Goal: Task Accomplishment & Management: Use online tool/utility

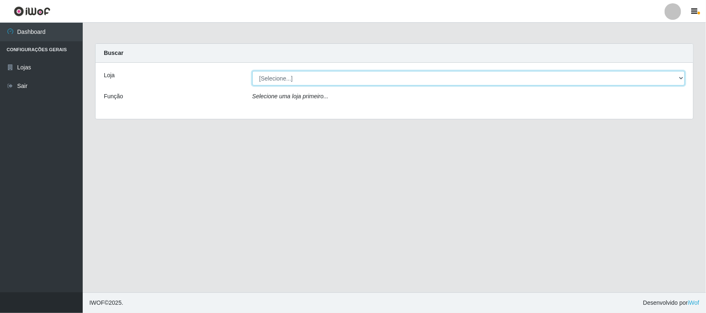
click at [305, 79] on select "[Selecione...] Hiper Queiroz - [GEOGRAPHIC_DATA][PERSON_NAME]" at bounding box center [468, 78] width 433 height 14
select select "515"
click at [252, 71] on select "[Selecione...] Hiper Queiroz - [GEOGRAPHIC_DATA][PERSON_NAME]" at bounding box center [468, 78] width 433 height 14
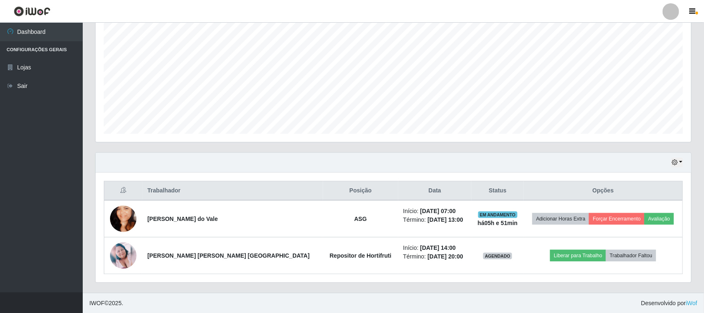
scroll to position [172, 595]
click at [672, 164] on icon "button" at bounding box center [675, 162] width 6 height 6
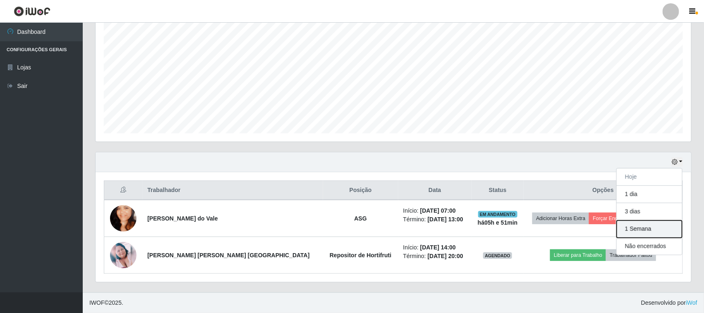
click at [641, 234] on button "1 Semana" at bounding box center [649, 229] width 65 height 17
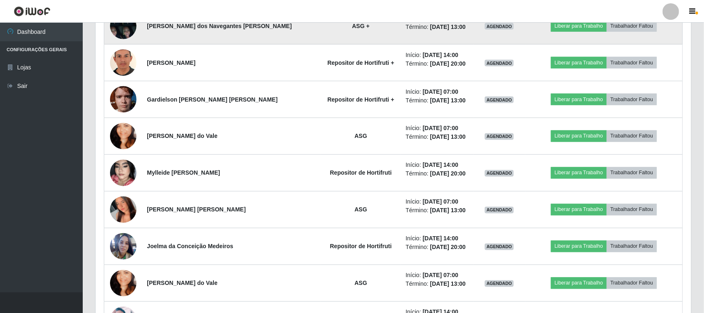
scroll to position [576, 0]
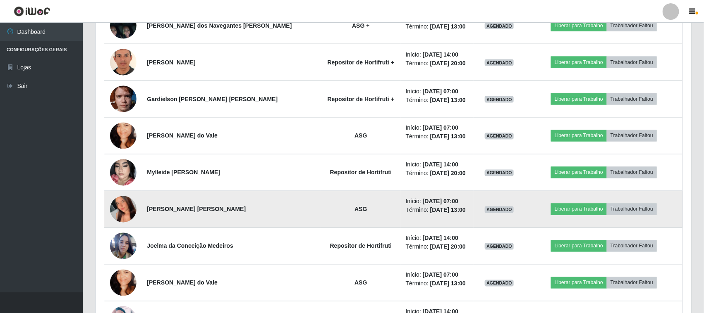
click at [125, 216] on img at bounding box center [123, 209] width 26 height 59
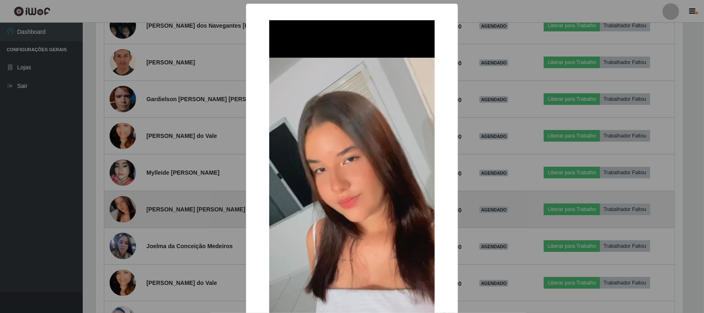
scroll to position [172, 590]
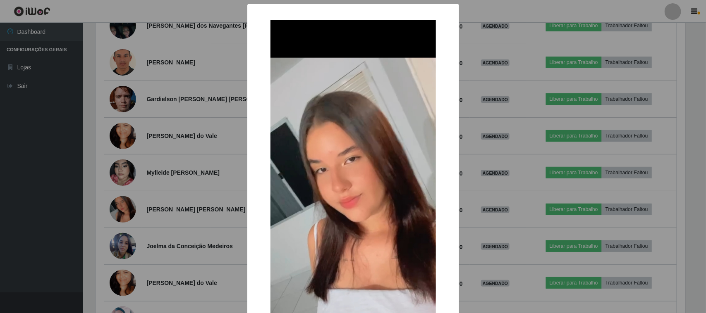
click at [132, 191] on div "× OK Cancel" at bounding box center [353, 156] width 706 height 313
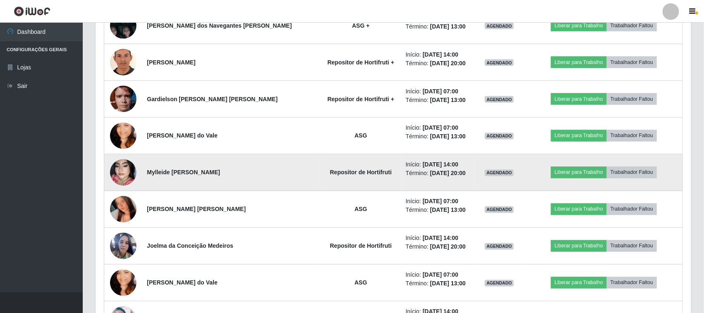
scroll to position [172, 595]
click at [130, 176] on img at bounding box center [123, 172] width 26 height 47
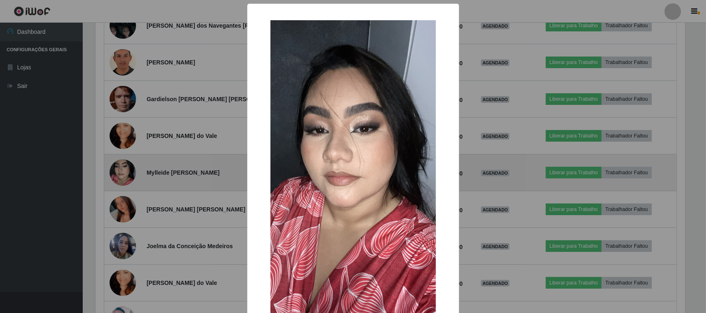
click at [130, 176] on div "× OK Cancel" at bounding box center [353, 156] width 706 height 313
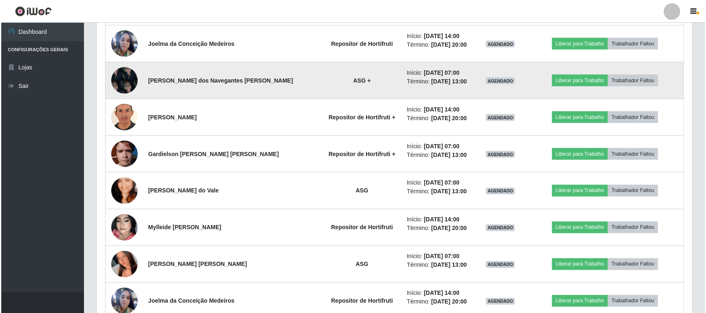
scroll to position [539, 0]
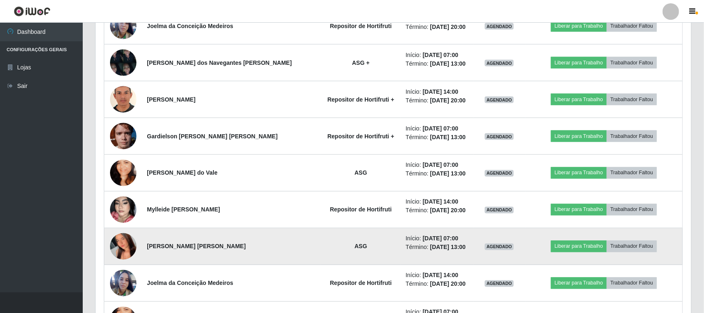
click at [115, 252] on img at bounding box center [123, 247] width 26 height 59
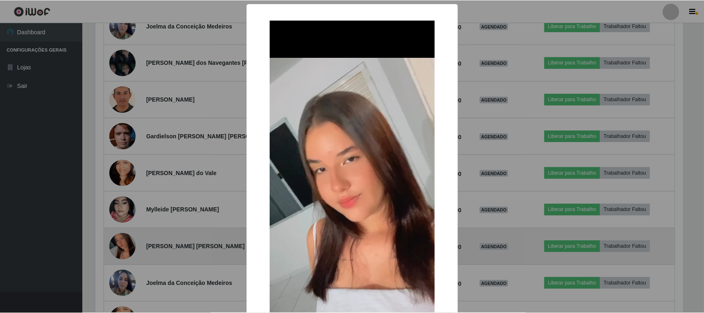
scroll to position [172, 590]
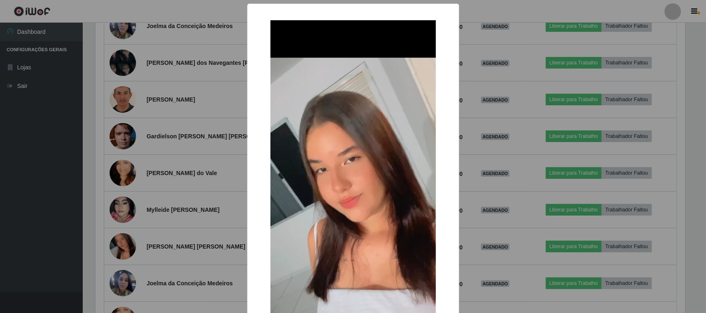
click at [158, 175] on div "× OK Cancel" at bounding box center [353, 156] width 706 height 313
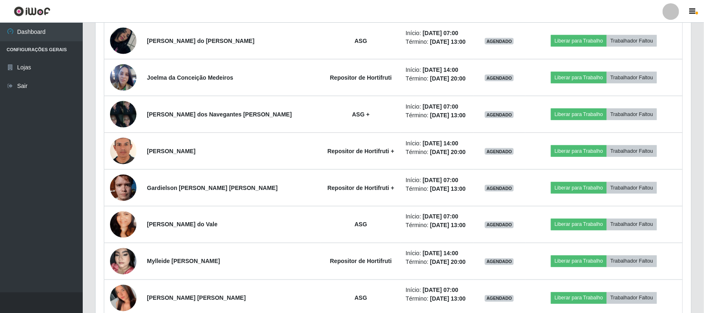
scroll to position [435, 0]
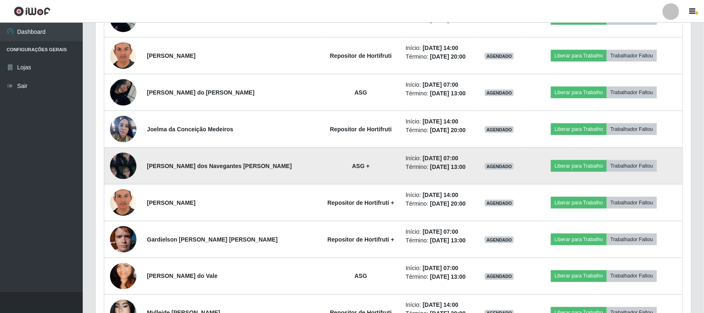
click at [112, 163] on img at bounding box center [123, 165] width 26 height 35
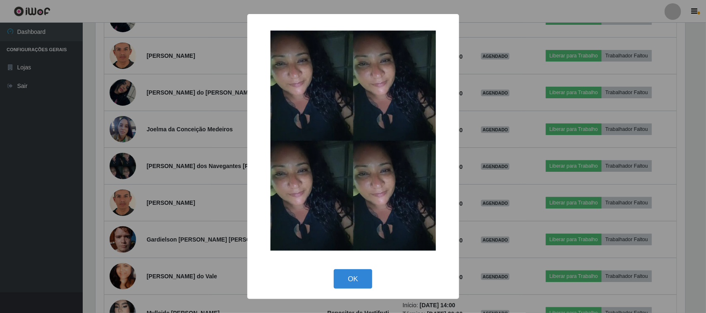
click at [158, 166] on div "× OK Cancel" at bounding box center [353, 156] width 706 height 313
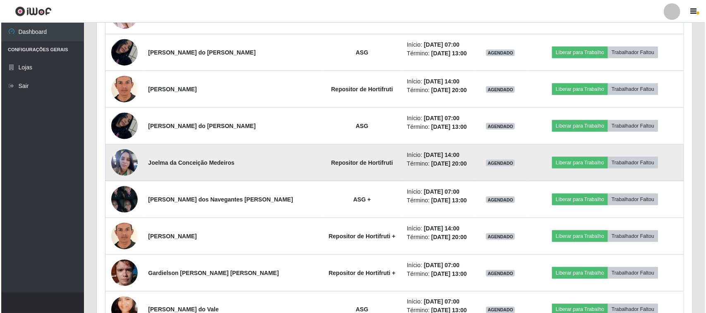
scroll to position [384, 0]
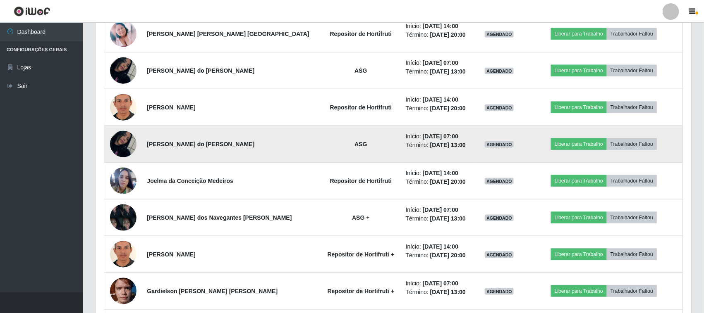
click at [124, 147] on img at bounding box center [123, 144] width 26 height 47
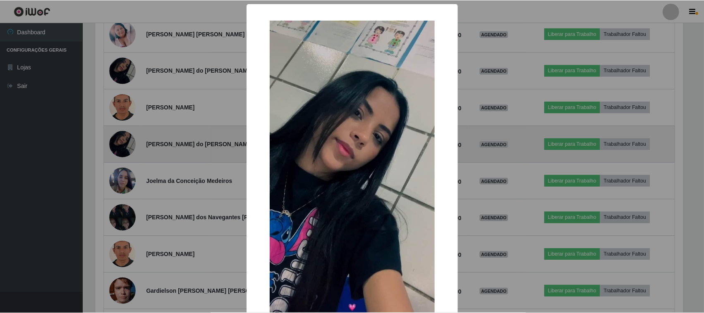
scroll to position [172, 590]
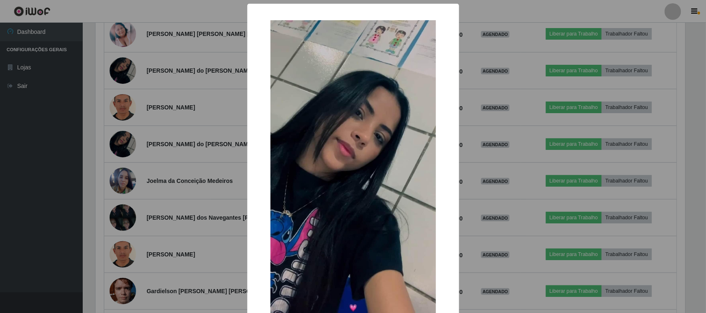
click at [219, 128] on div "× OK Cancel" at bounding box center [353, 156] width 706 height 313
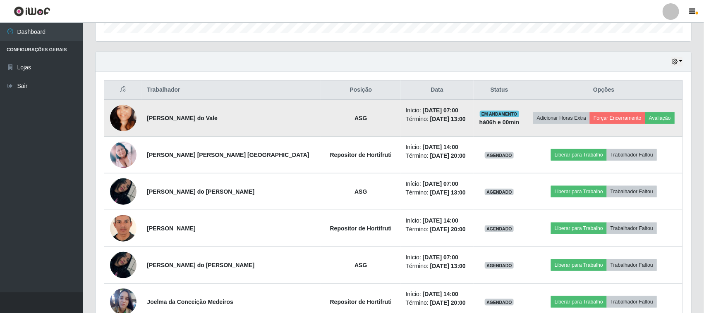
scroll to position [280, 0]
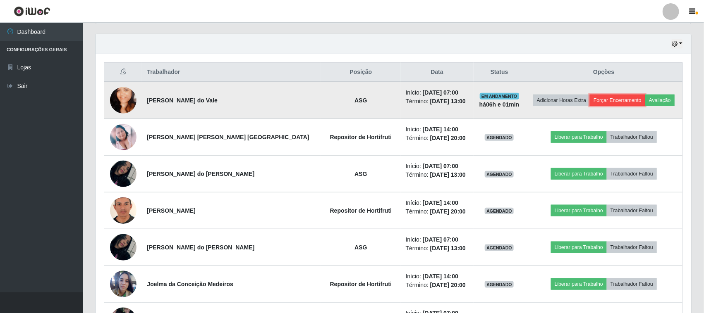
click at [597, 97] on button "Forçar Encerramento" at bounding box center [617, 101] width 55 height 12
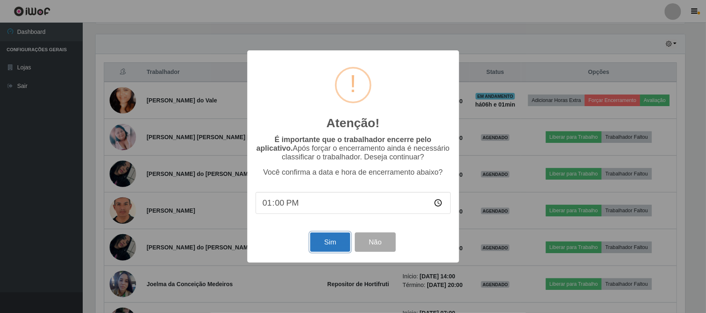
click at [331, 250] on button "Sim" at bounding box center [330, 242] width 40 height 19
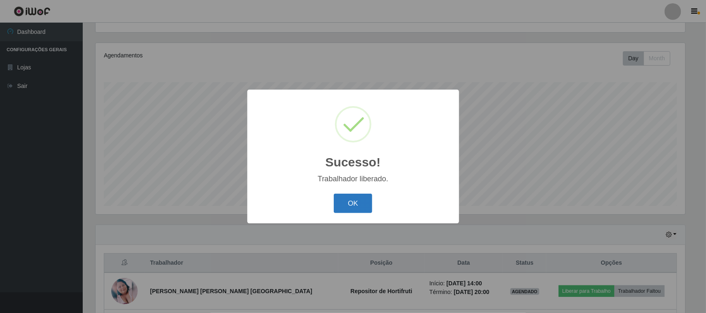
click at [362, 199] on button "OK" at bounding box center [353, 203] width 38 height 19
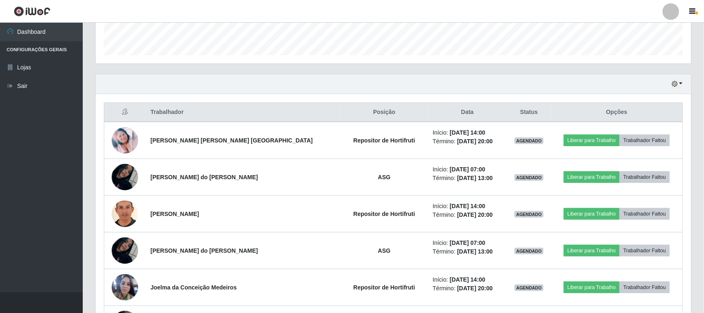
scroll to position [244, 0]
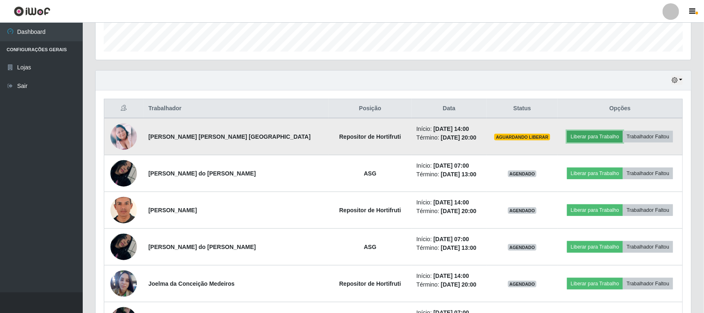
click at [585, 141] on button "Liberar para Trabalho" at bounding box center [595, 137] width 56 height 12
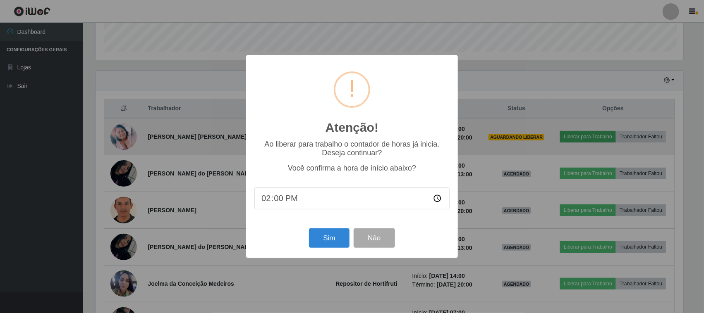
scroll to position [172, 590]
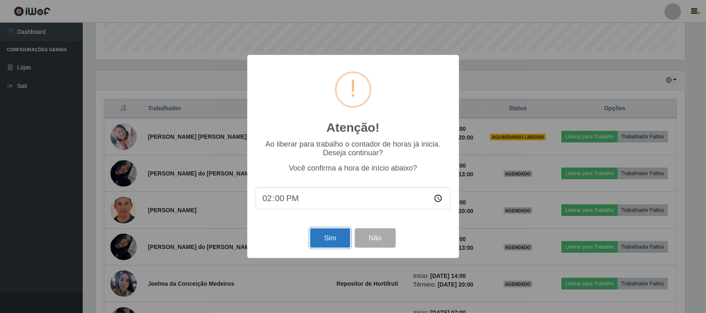
click at [335, 237] on button "Sim" at bounding box center [330, 238] width 40 height 19
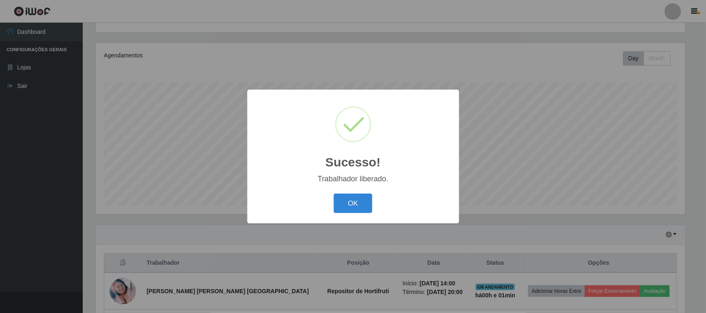
click at [334, 194] on button "OK" at bounding box center [353, 203] width 38 height 19
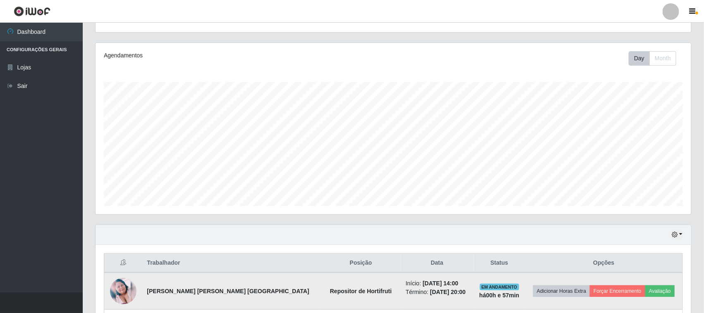
scroll to position [0, 0]
